Goal: Information Seeking & Learning: Learn about a topic

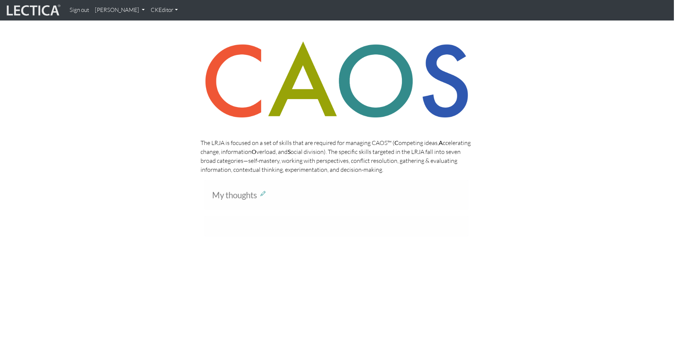
scroll to position [0, 1]
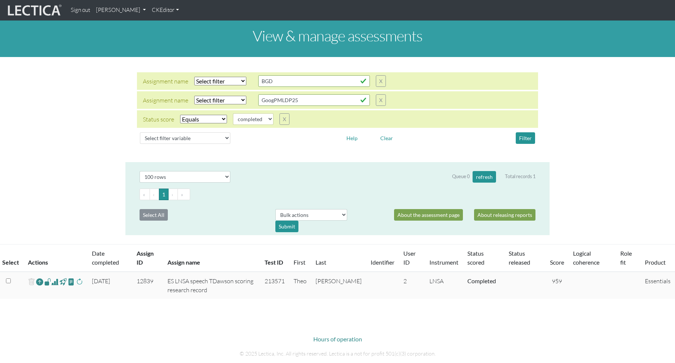
select select "100"
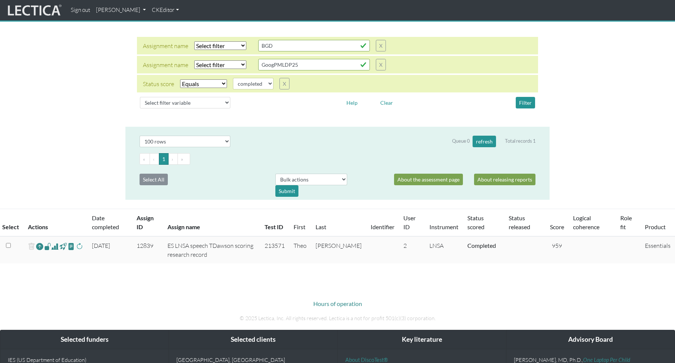
click at [217, 45] on select "Select filter Equals Does not equal Contains Does not contain Starts with Ends …" at bounding box center [220, 45] width 52 height 9
select select "icontains"
click at [194, 41] on select "Select filter Equals Does not equal Contains Does not contain Starts with Ends …" at bounding box center [220, 45] width 52 height 9
click at [525, 102] on button "Filter" at bounding box center [525, 103] width 19 height 12
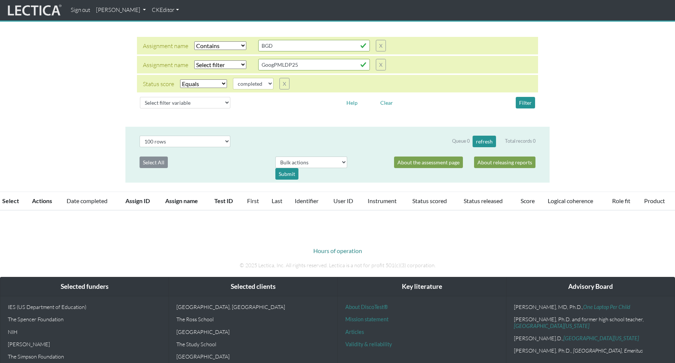
click at [207, 84] on select "Select filter Equals Does not equal" at bounding box center [203, 83] width 47 height 9
select select
click at [180, 79] on select "Select filter Equals Does not equal" at bounding box center [203, 83] width 47 height 9
click at [525, 102] on button "Filter" at bounding box center [525, 103] width 19 height 12
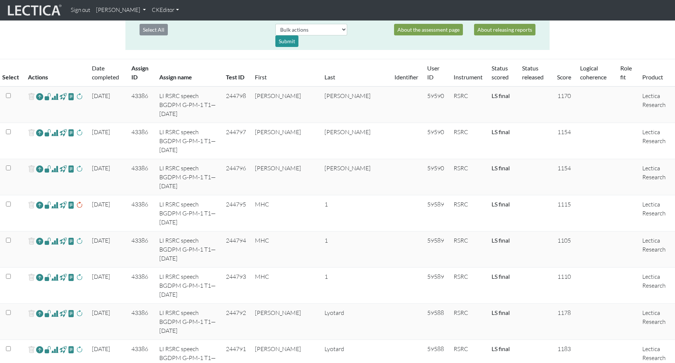
scroll to position [171, 0]
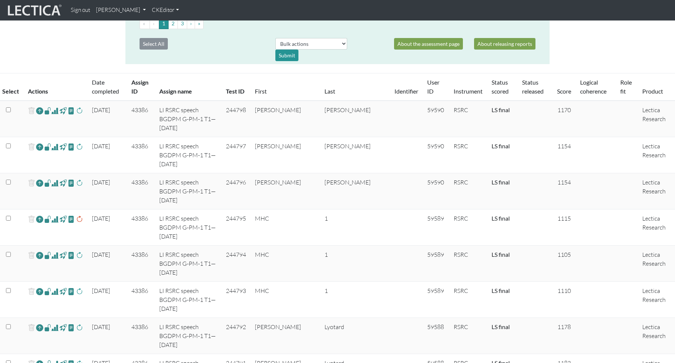
click at [558, 91] on link "Score" at bounding box center [564, 90] width 14 height 7
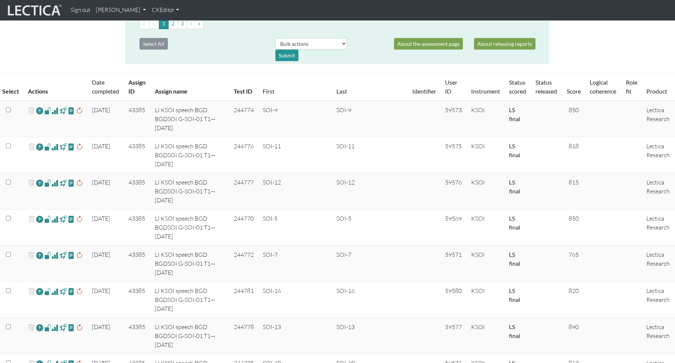
click at [567, 90] on link "Score" at bounding box center [574, 90] width 14 height 7
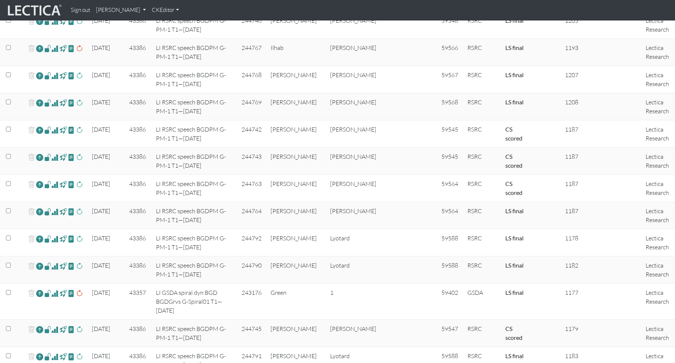
scroll to position [288, 0]
click at [55, 130] on span at bounding box center [54, 129] width 7 height 9
